Goal: Information Seeking & Learning: Understand process/instructions

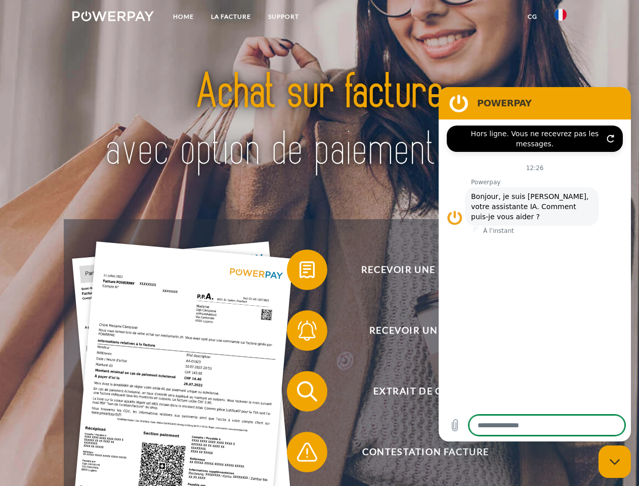
click at [113, 18] on img at bounding box center [112, 16] width 81 height 10
click at [561, 18] on img at bounding box center [561, 15] width 12 height 12
click at [532, 17] on link "CG" at bounding box center [532, 17] width 27 height 18
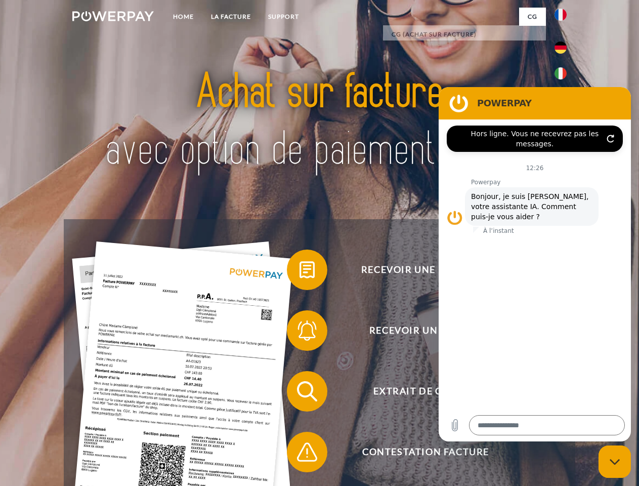
click at [300, 272] on span at bounding box center [292, 269] width 51 height 51
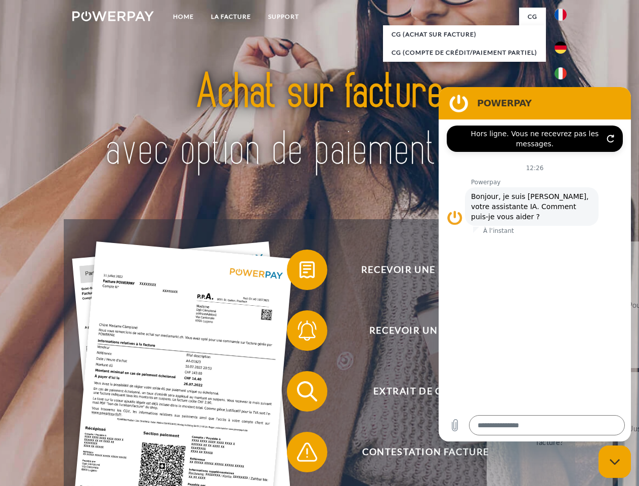
click at [300, 333] on div "Recevoir une facture ? Recevoir un rappel? Extrait de compte retour" at bounding box center [319, 421] width 511 height 405
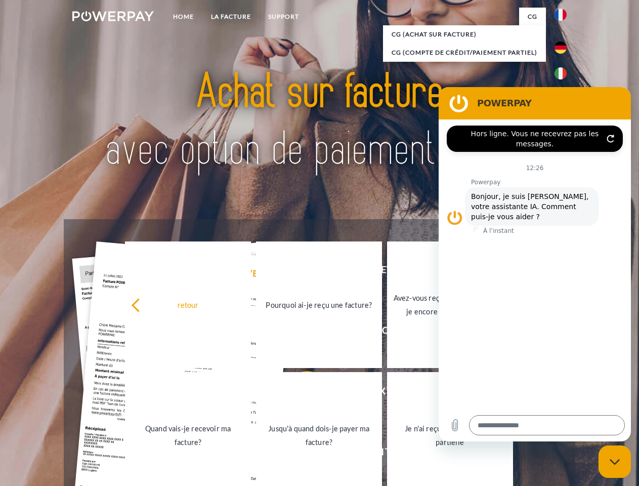
click at [300, 393] on link "Jusqu'à quand dois-je payer ma facture?" at bounding box center [319, 435] width 126 height 127
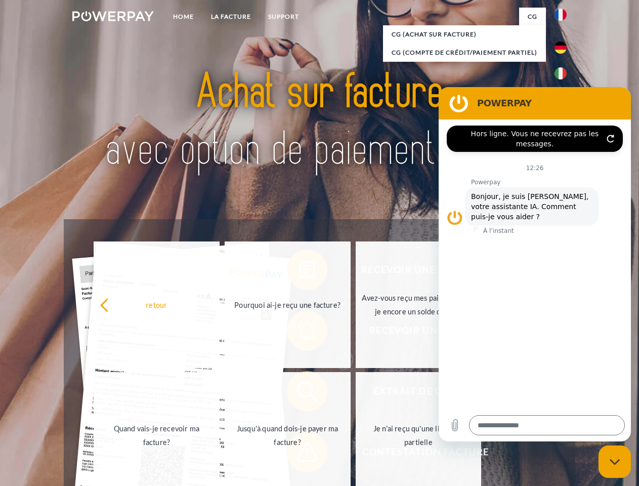
click at [300, 454] on span at bounding box center [292, 452] width 51 height 51
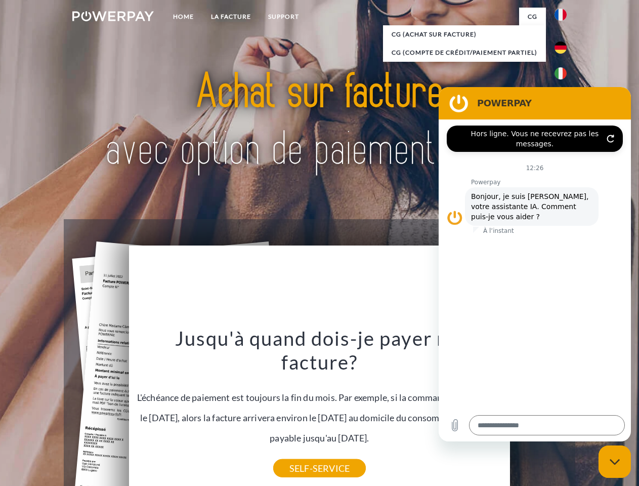
click at [615, 462] on icon "Fermer la fenêtre de messagerie" at bounding box center [615, 462] width 11 height 7
type textarea "*"
